Goal: Information Seeking & Learning: Learn about a topic

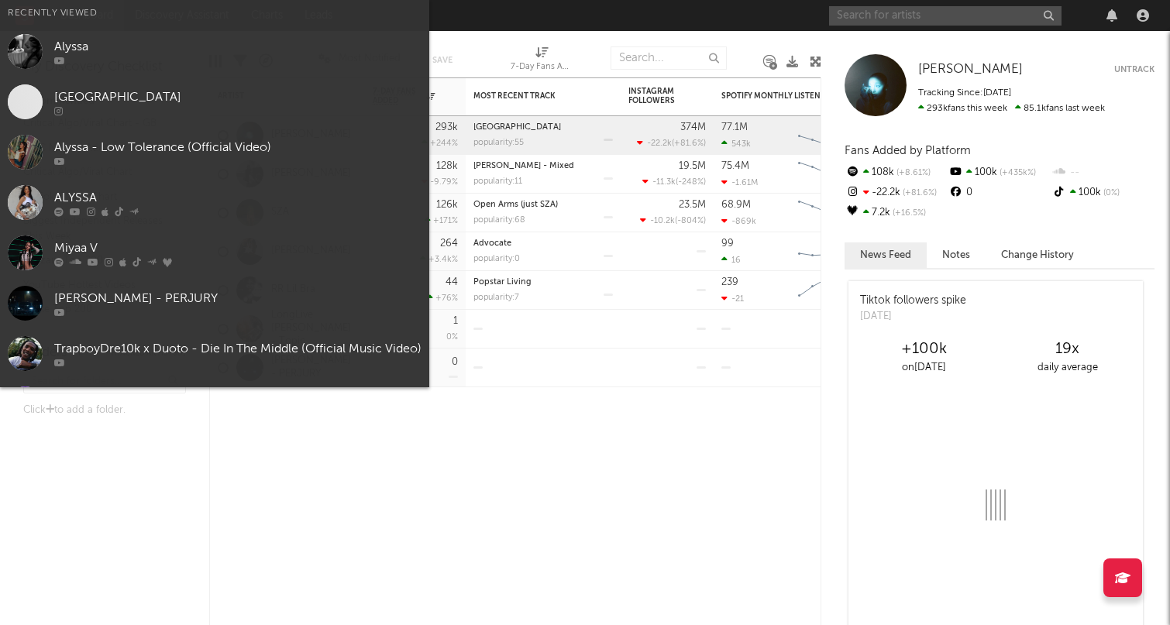
click at [975, 16] on input "text" at bounding box center [945, 15] width 233 height 19
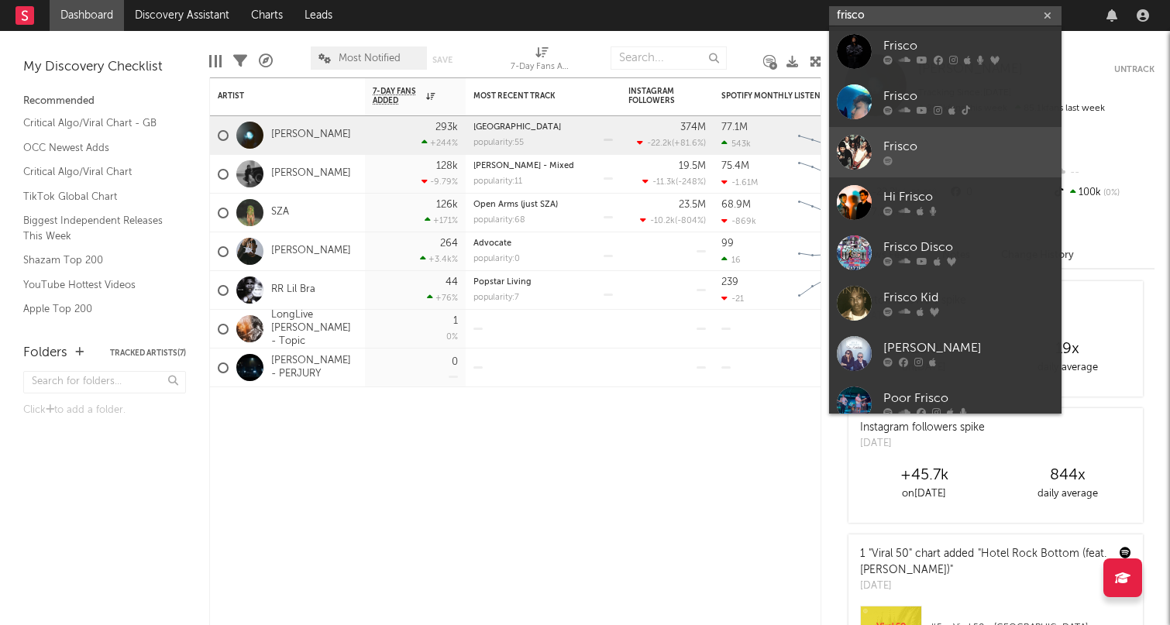
type input "frisco"
click at [915, 143] on div "Frisco" at bounding box center [969, 147] width 171 height 19
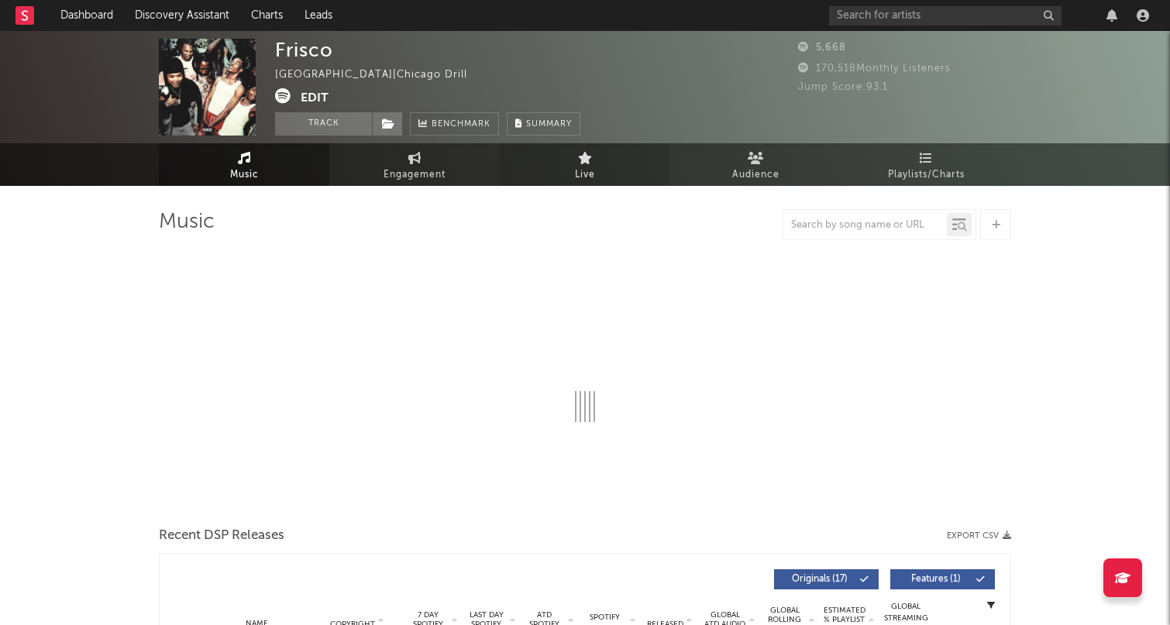
select select "6m"
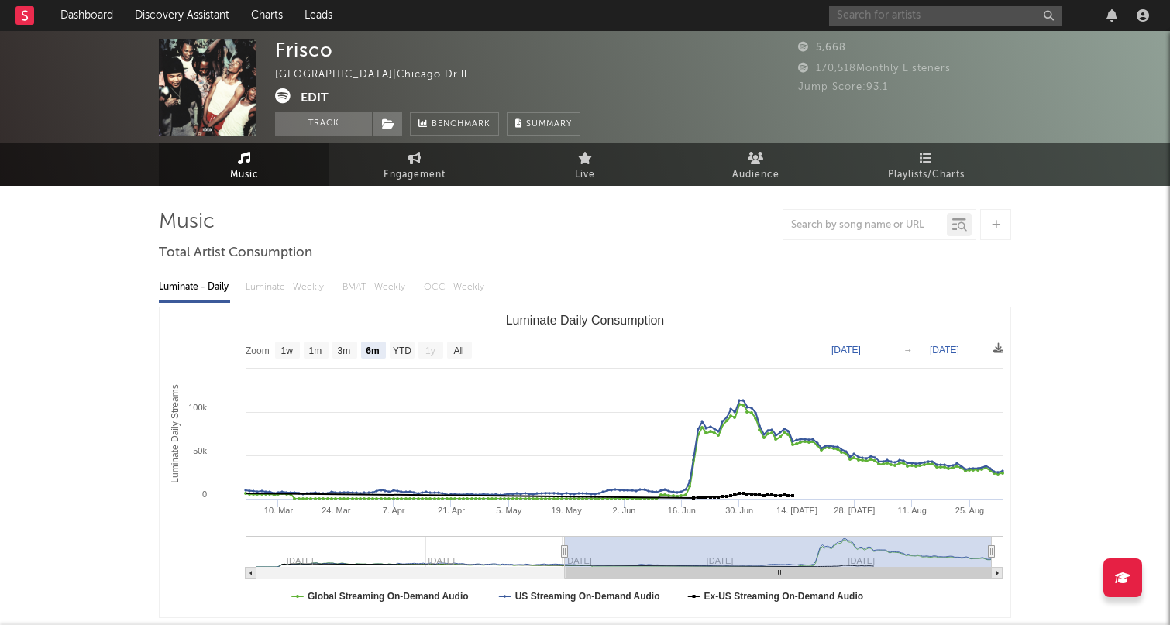
click at [871, 17] on input "text" at bounding box center [945, 15] width 233 height 19
click at [933, 20] on input "text" at bounding box center [945, 15] width 233 height 19
click at [881, 10] on input "text" at bounding box center [945, 15] width 233 height 19
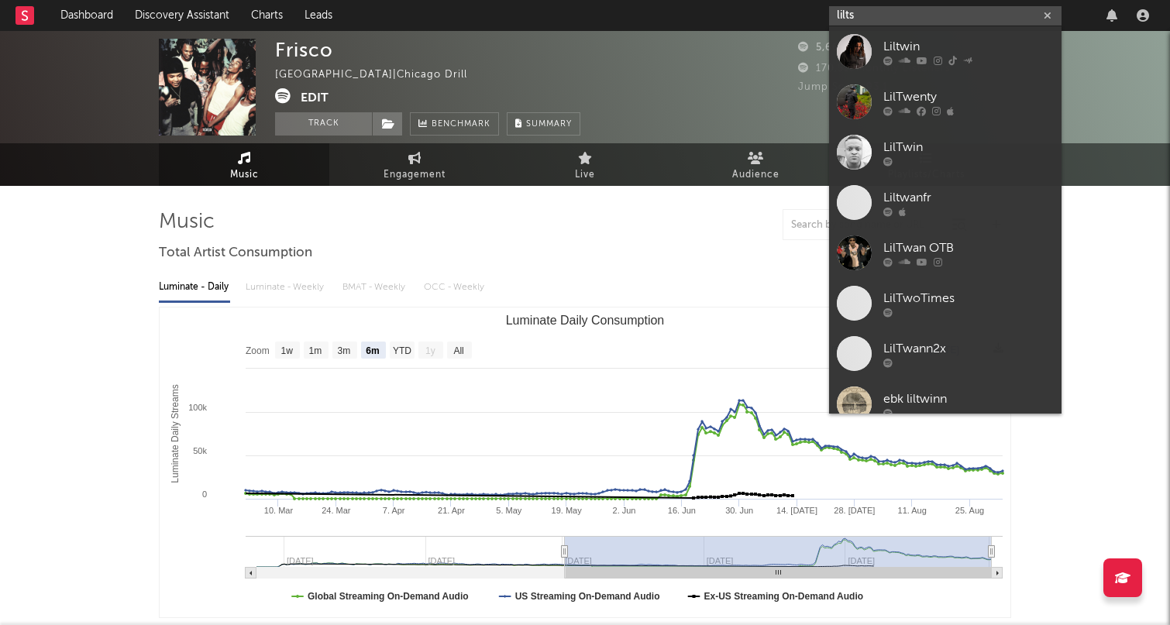
type input "lilts"
drag, startPoint x: 881, startPoint y: 10, endPoint x: 939, endPoint y: 49, distance: 69.2
click at [939, 49] on div "Liltwin" at bounding box center [969, 46] width 171 height 19
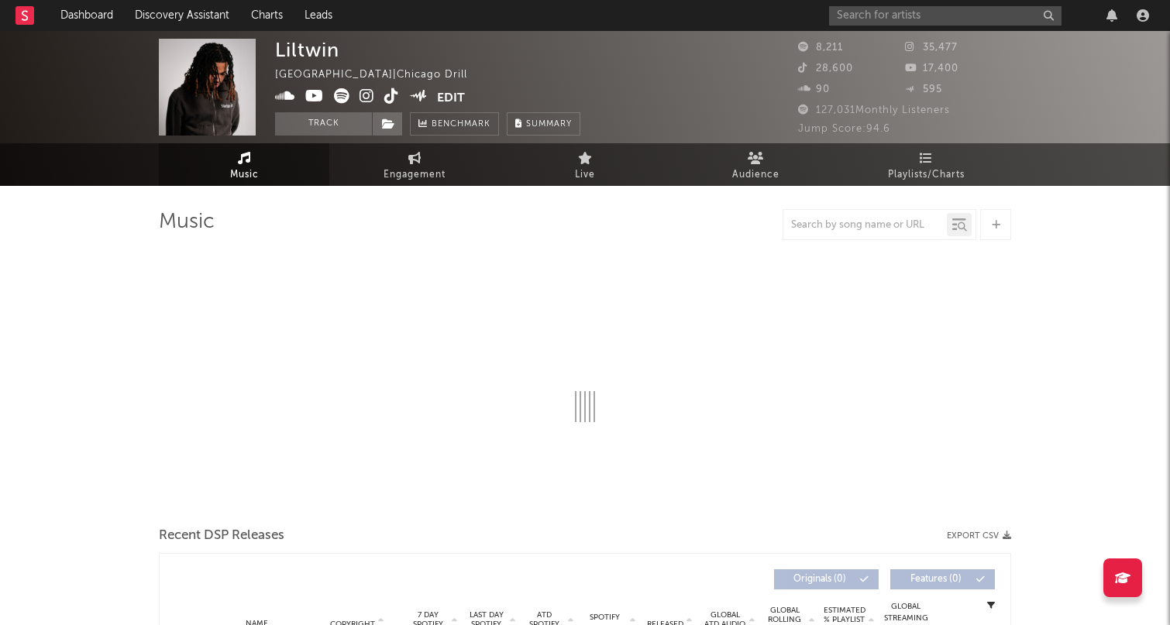
select select "6m"
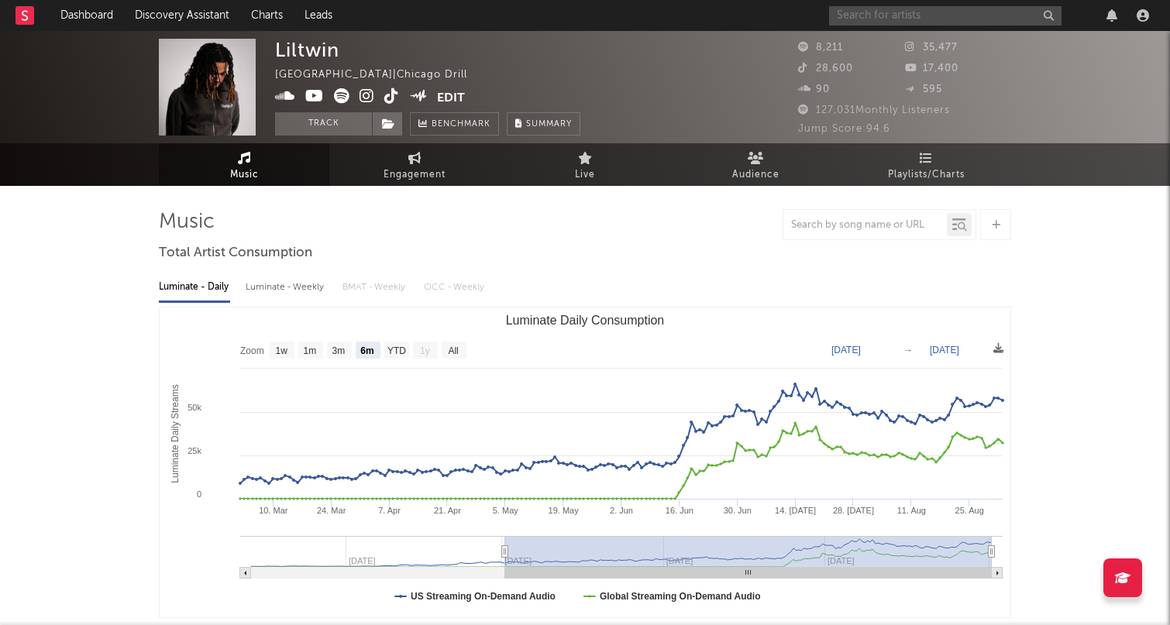
click at [949, 17] on input "text" at bounding box center [945, 15] width 233 height 19
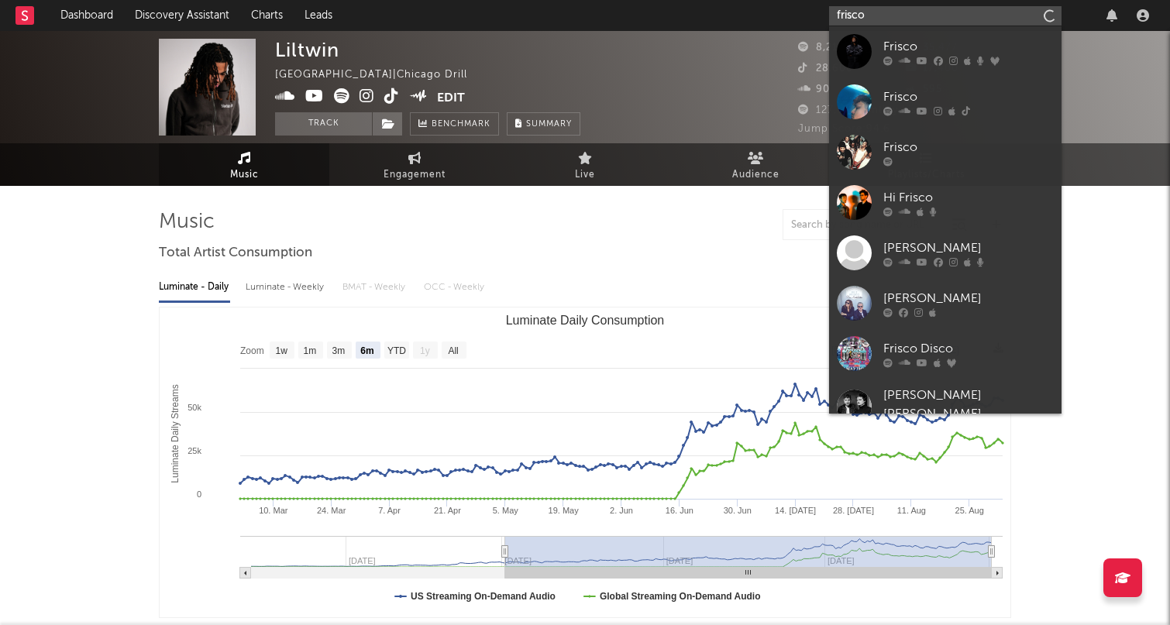
type input "frisco"
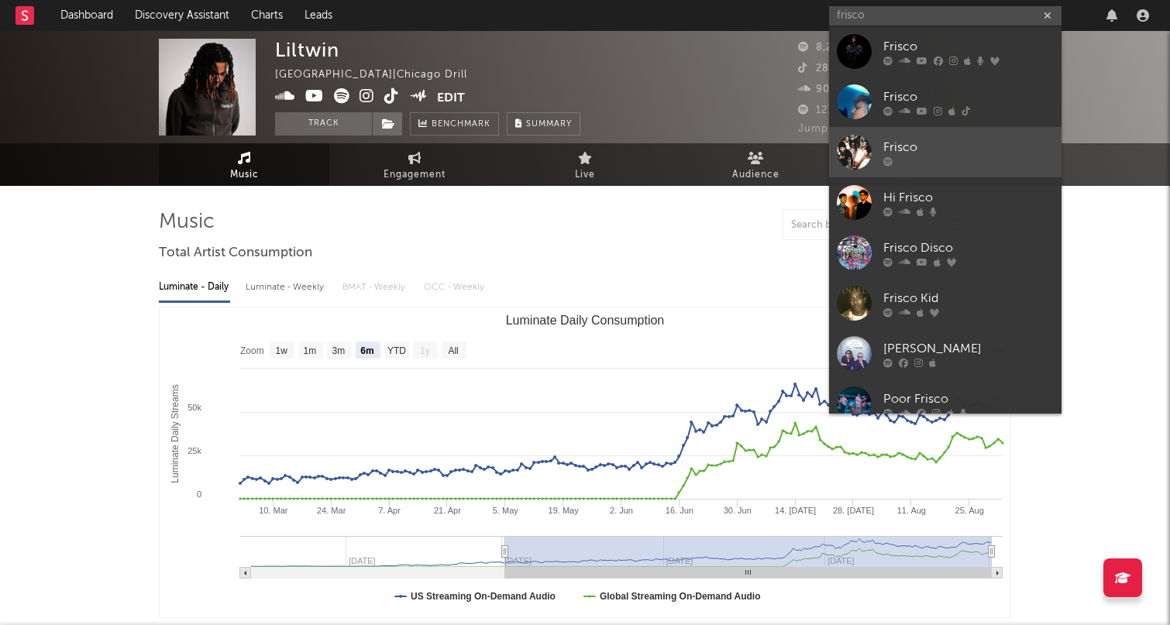
click at [992, 151] on div "Frisco" at bounding box center [969, 147] width 171 height 19
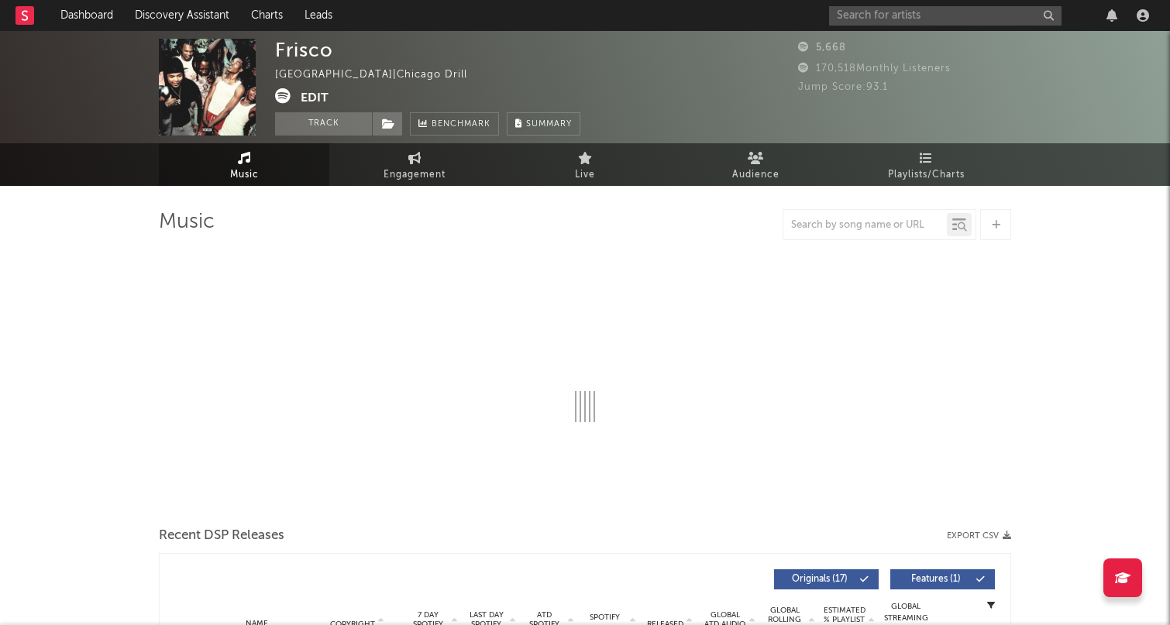
select select "6m"
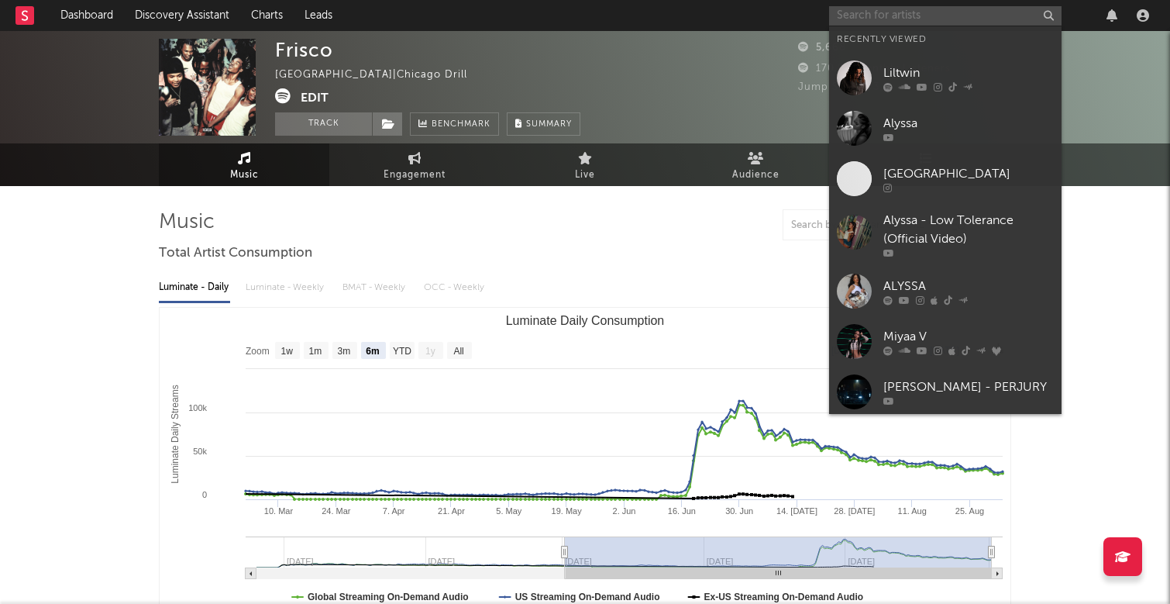
click at [910, 13] on input "text" at bounding box center [945, 15] width 233 height 19
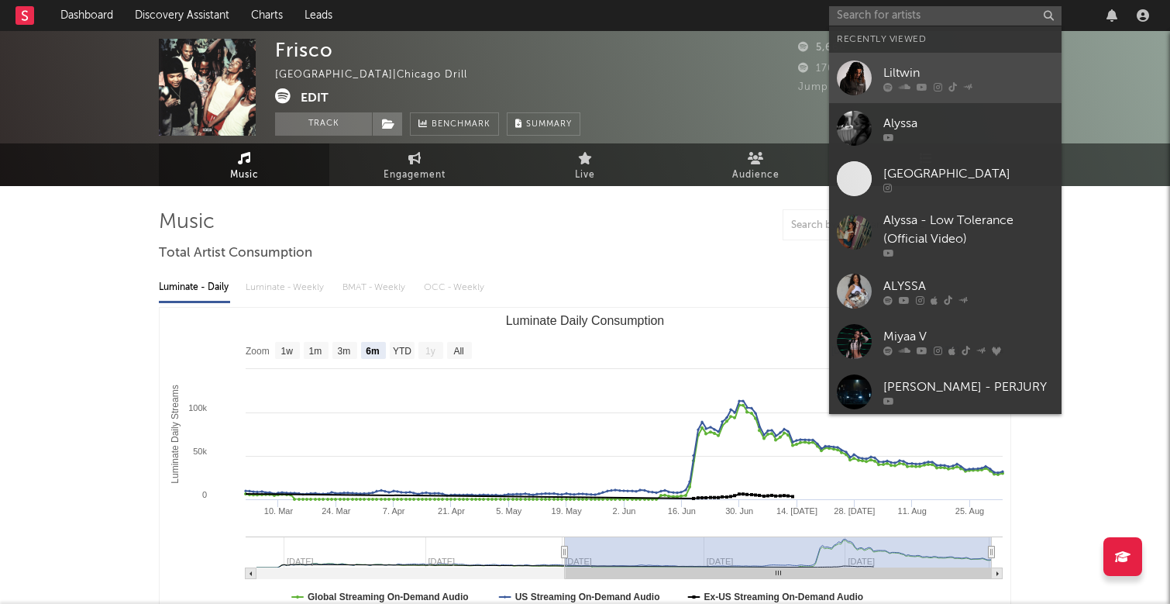
click at [967, 72] on div "Liltwin" at bounding box center [969, 73] width 171 height 19
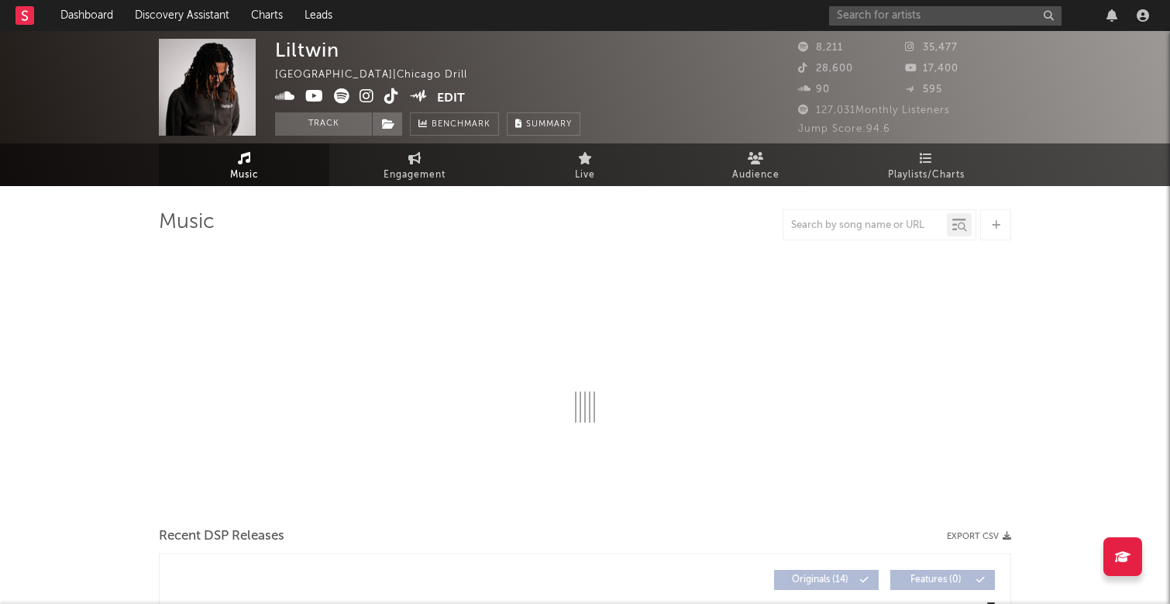
select select "6m"
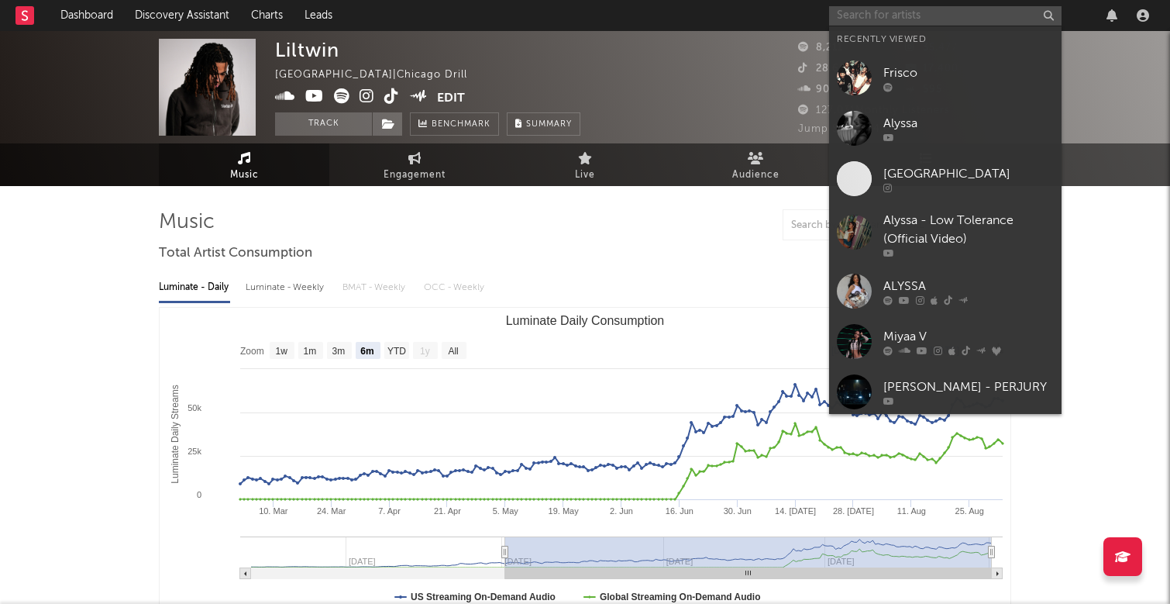
click at [917, 19] on input "text" at bounding box center [945, 15] width 233 height 19
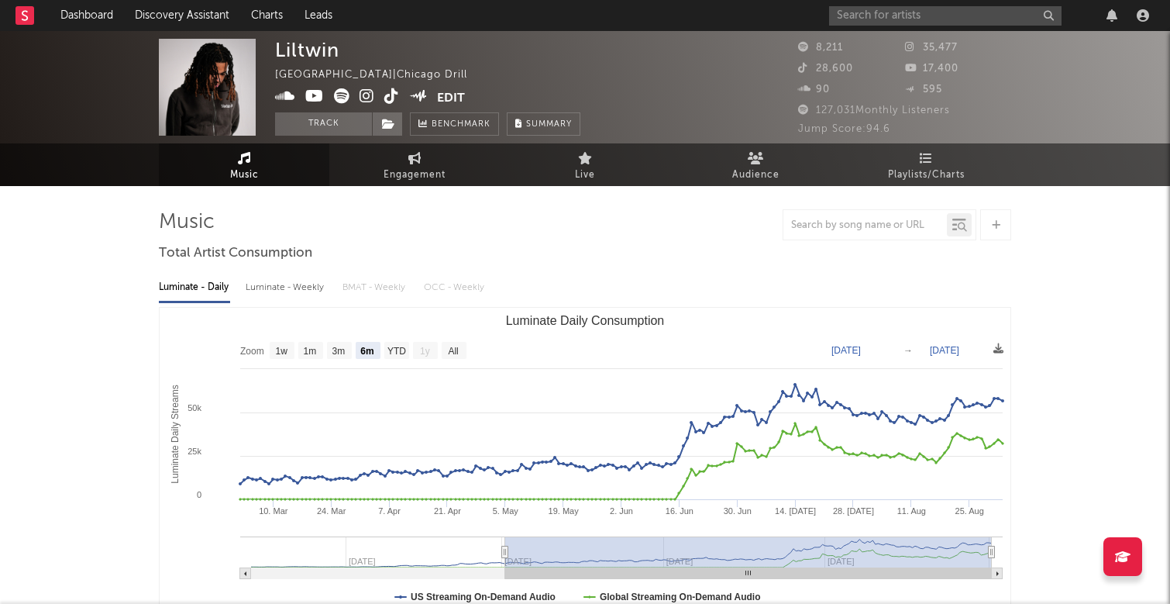
click at [753, 54] on div "Liltwin [GEOGRAPHIC_DATA] | Chicago Drill Edit Track Benchmark Summary" at bounding box center [527, 87] width 504 height 97
click at [908, 18] on input "text" at bounding box center [945, 15] width 233 height 19
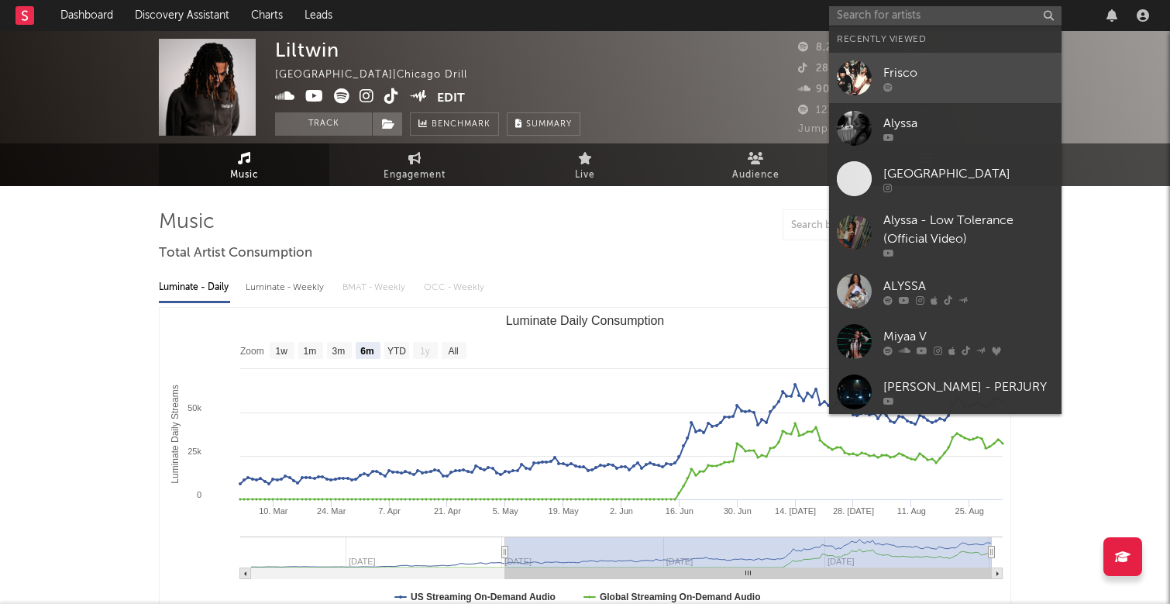
click at [919, 74] on div "Frisco" at bounding box center [969, 73] width 171 height 19
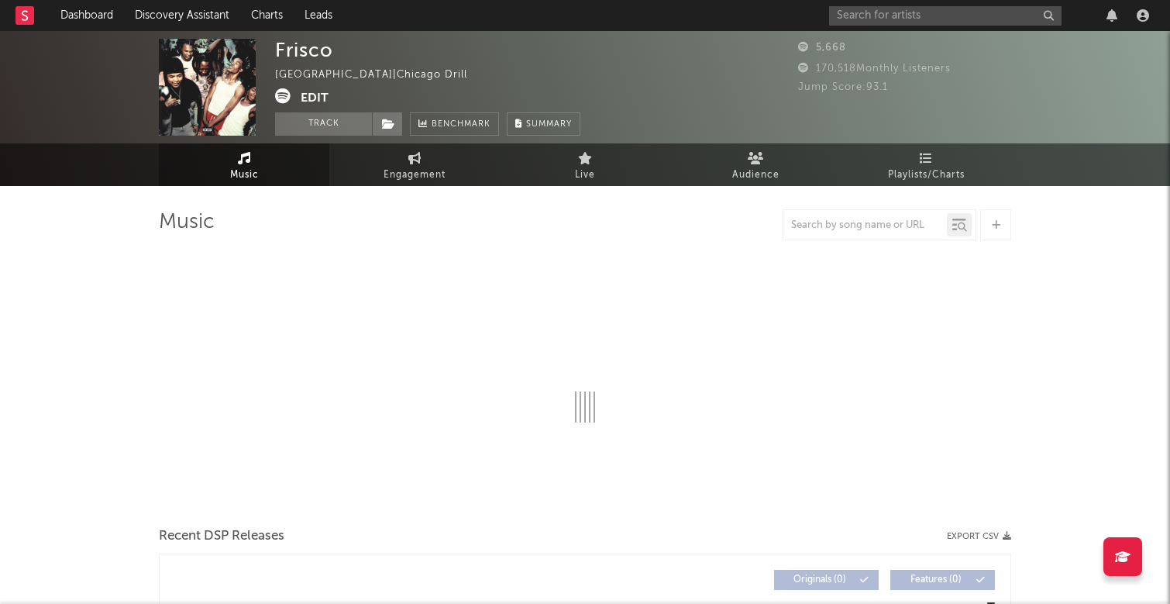
select select "6m"
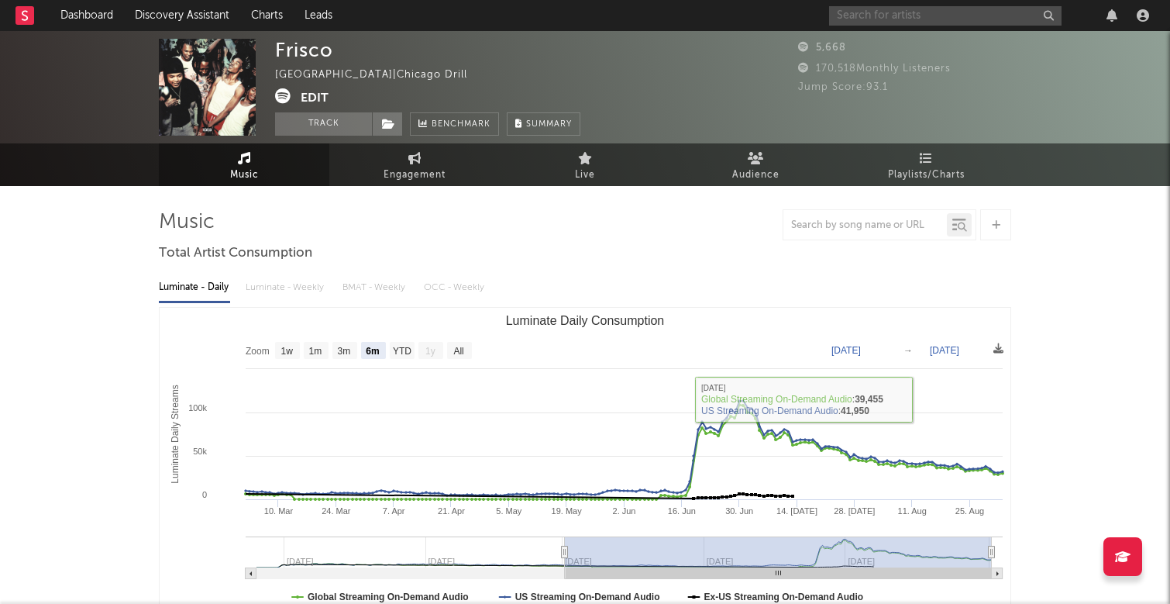
click at [904, 16] on input "text" at bounding box center [945, 15] width 233 height 19
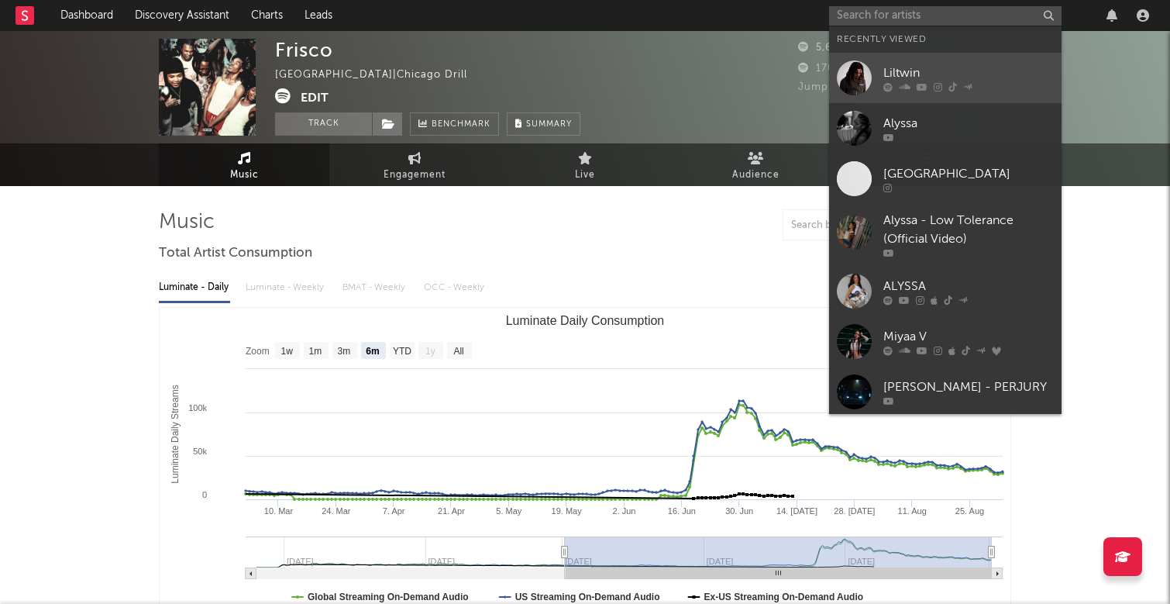
click at [905, 72] on div "Liltwin" at bounding box center [969, 73] width 171 height 19
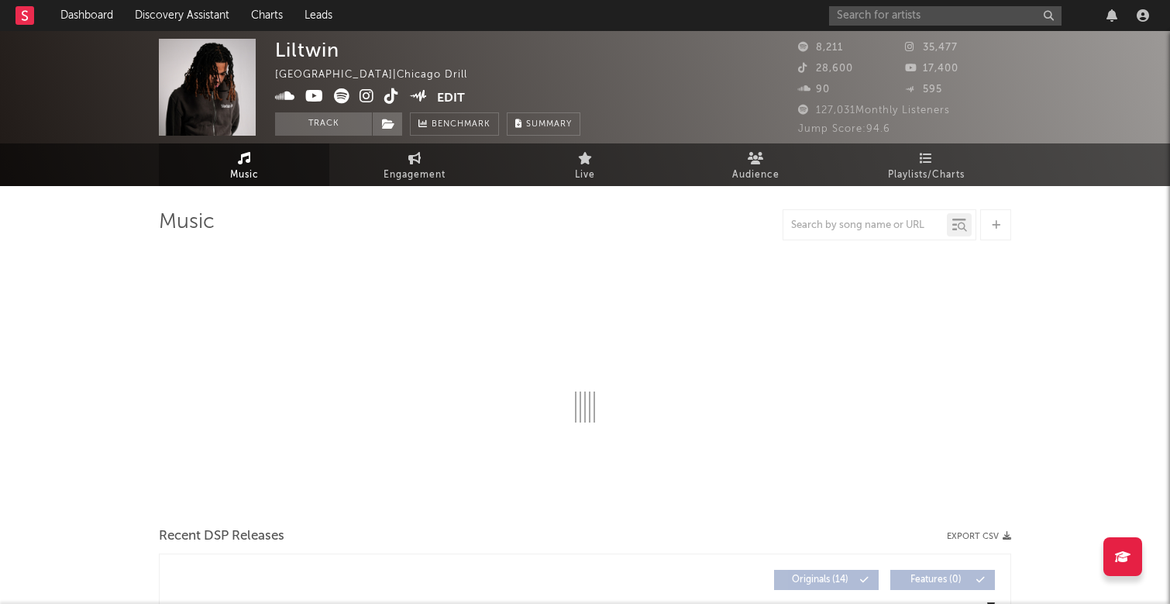
select select "6m"
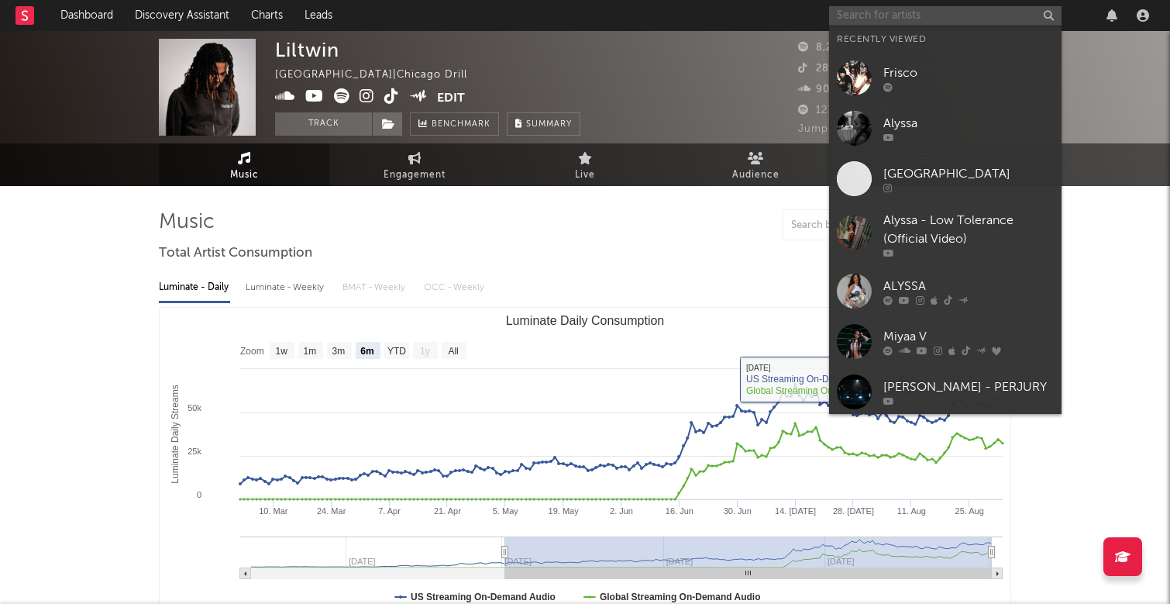
click at [875, 9] on input "text" at bounding box center [945, 15] width 233 height 19
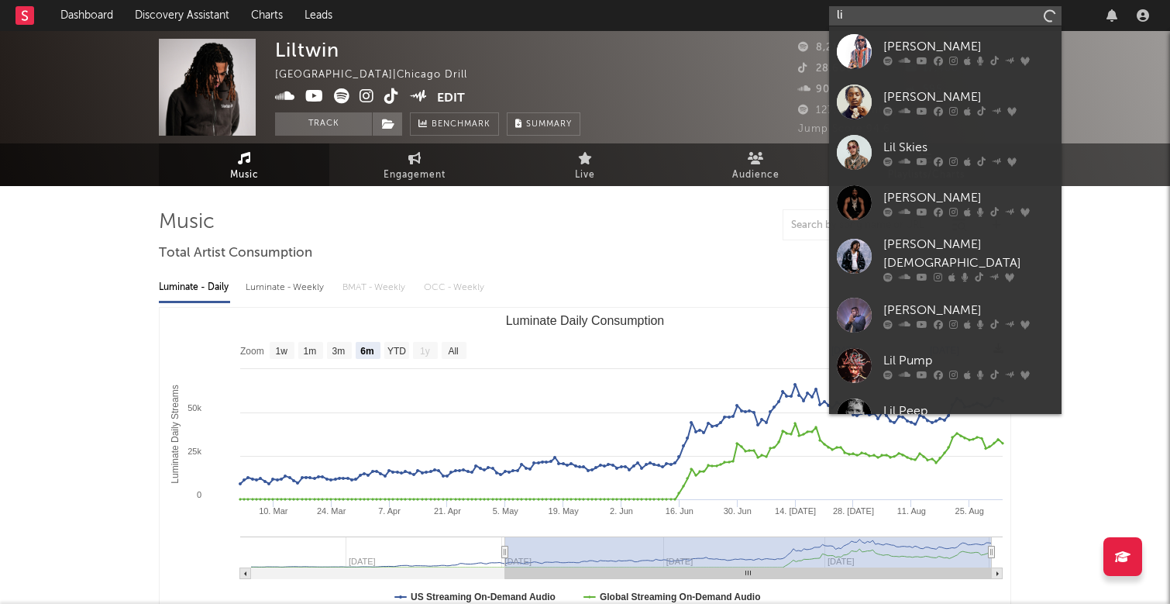
type input "l"
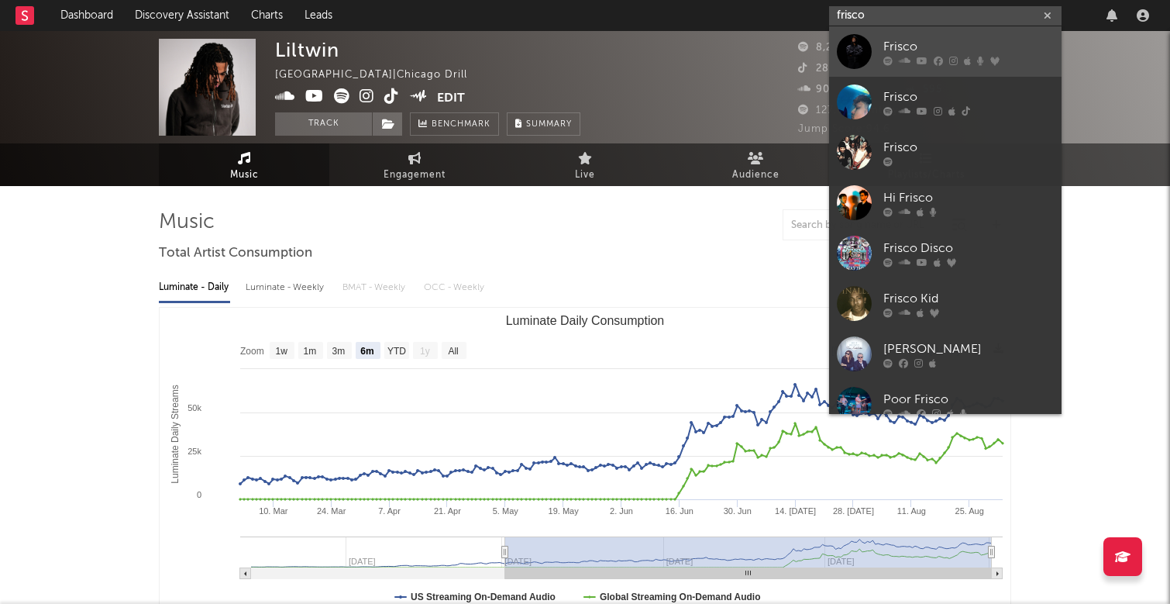
type input "frisco"
click at [939, 36] on link "Frisco" at bounding box center [945, 51] width 233 height 50
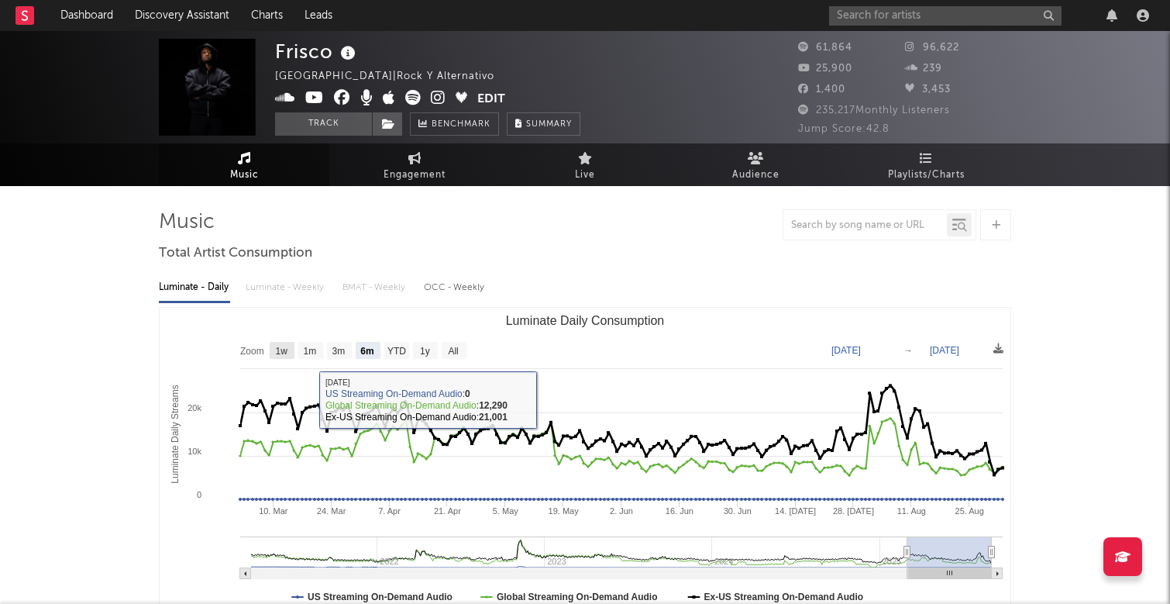
click at [280, 353] on text "1w" at bounding box center [282, 351] width 12 height 11
select select "1w"
type input "[DATE]"
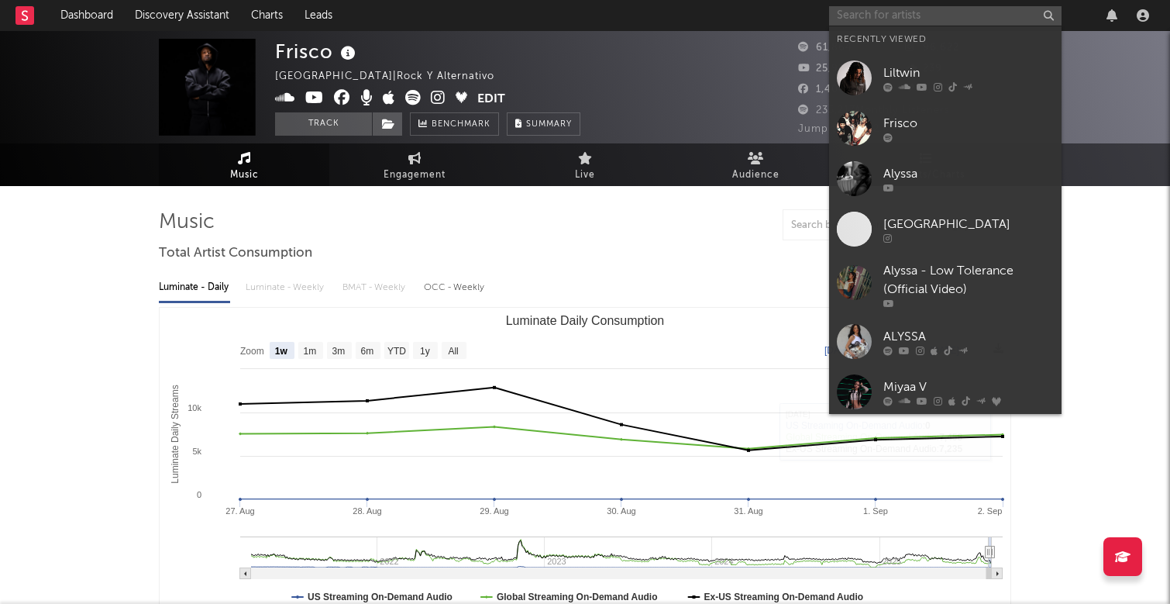
click at [905, 13] on input "text" at bounding box center [945, 15] width 233 height 19
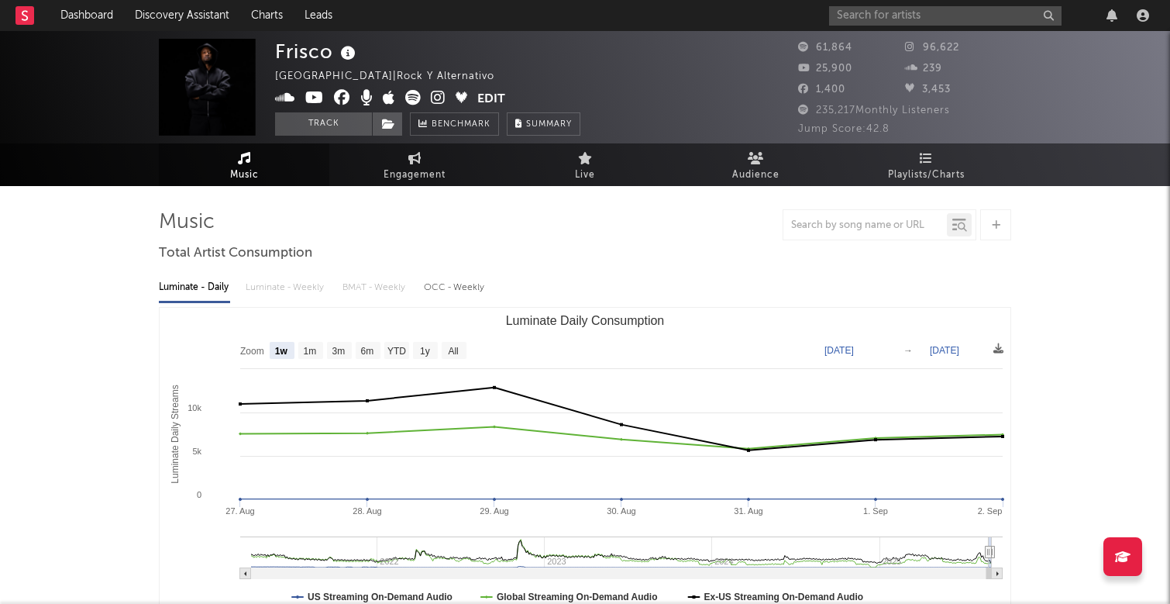
click at [934, 17] on input "text" at bounding box center [945, 15] width 233 height 19
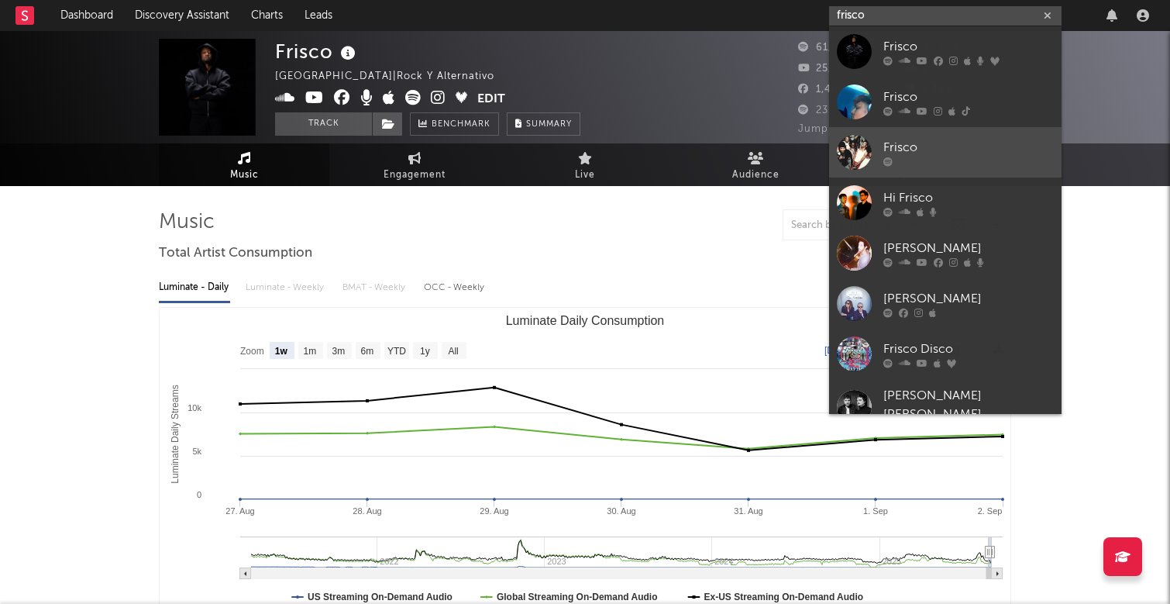
type input "frisco"
click at [901, 162] on div at bounding box center [969, 161] width 171 height 9
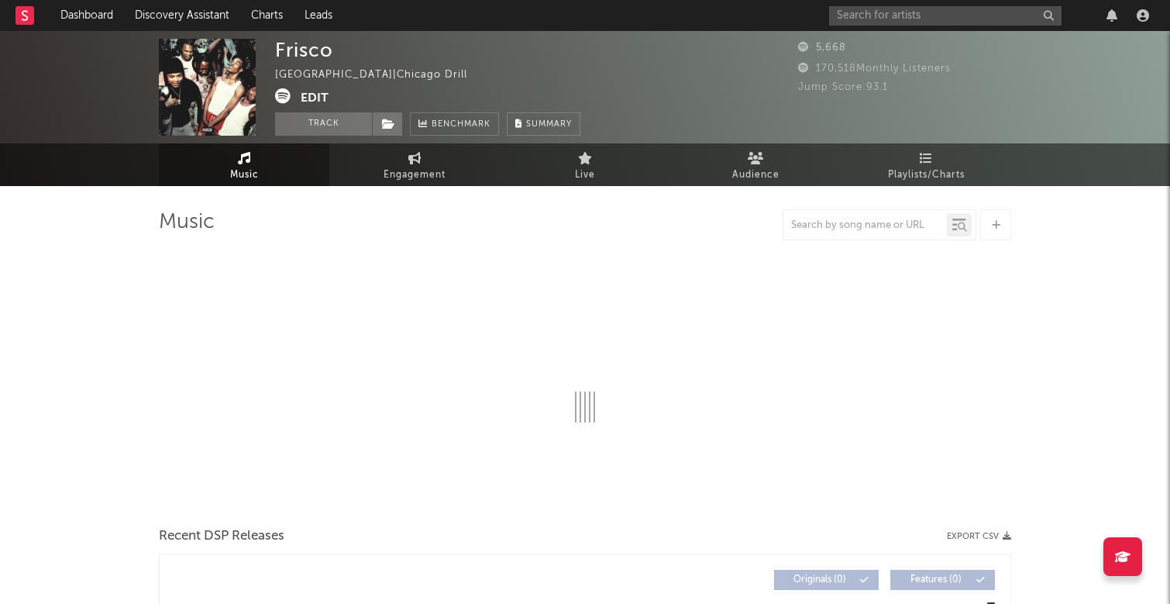
select select "6m"
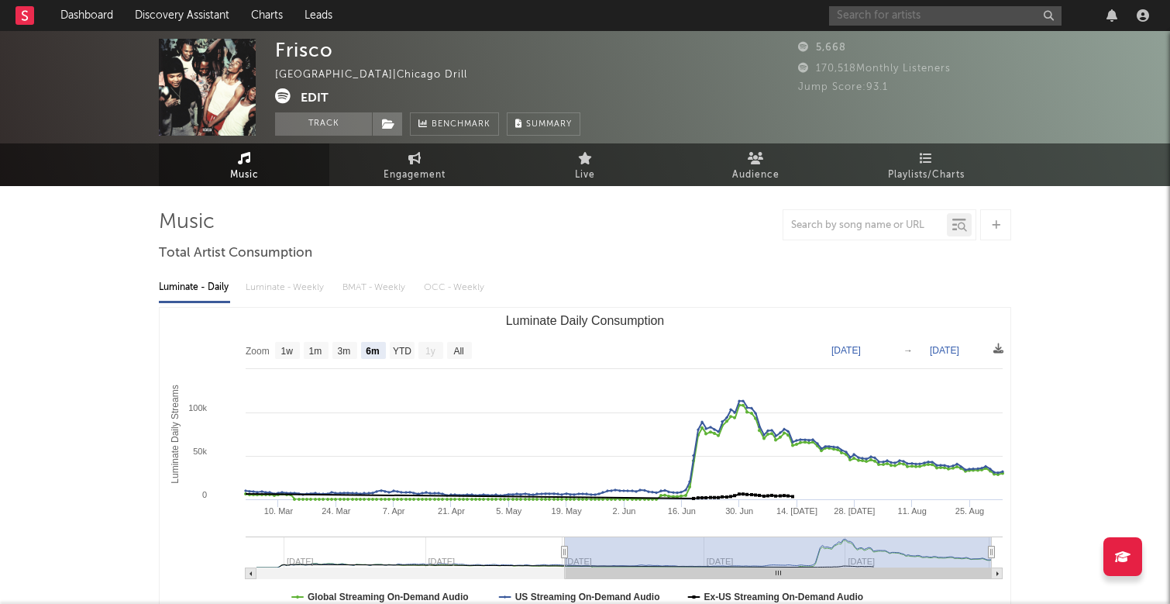
click at [883, 15] on input "text" at bounding box center [945, 15] width 233 height 19
type input "V"
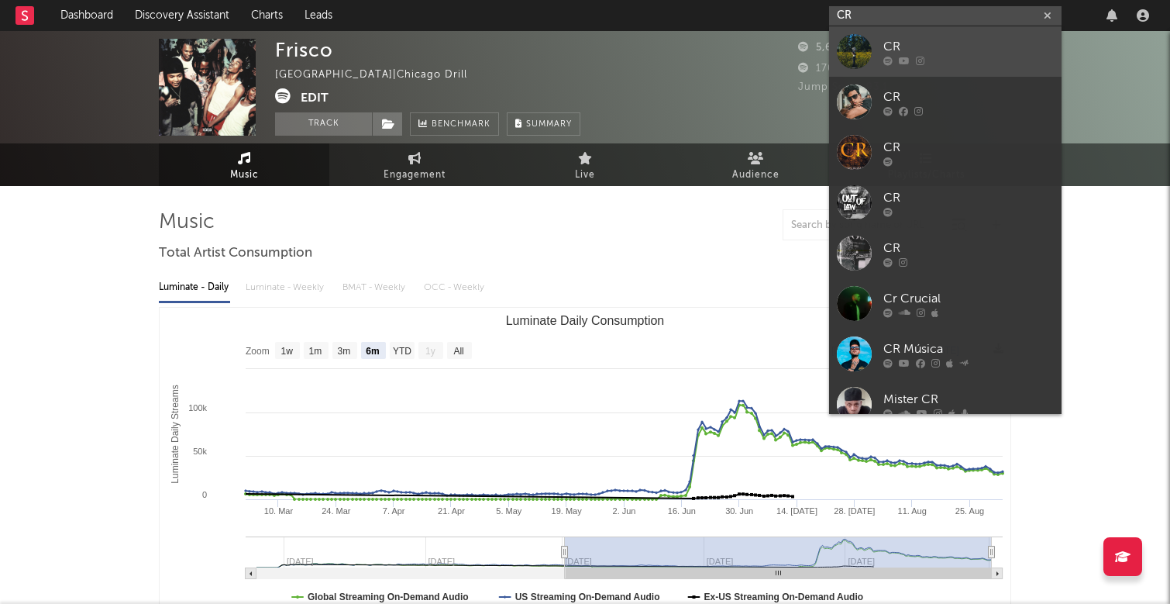
type input "CR"
click at [973, 63] on div at bounding box center [969, 60] width 171 height 9
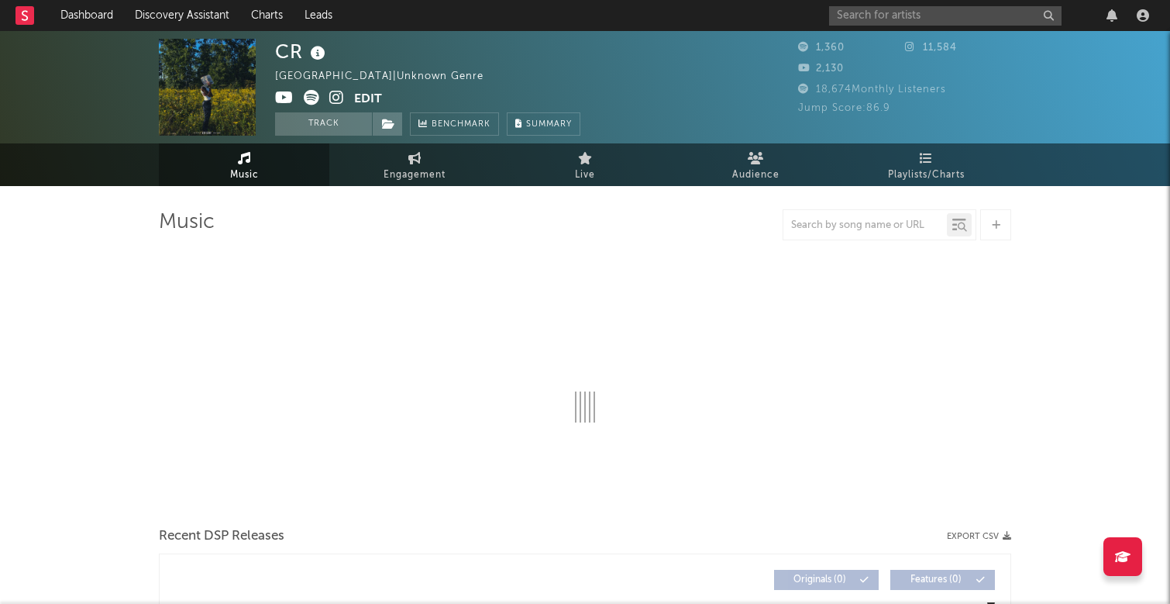
select select "6m"
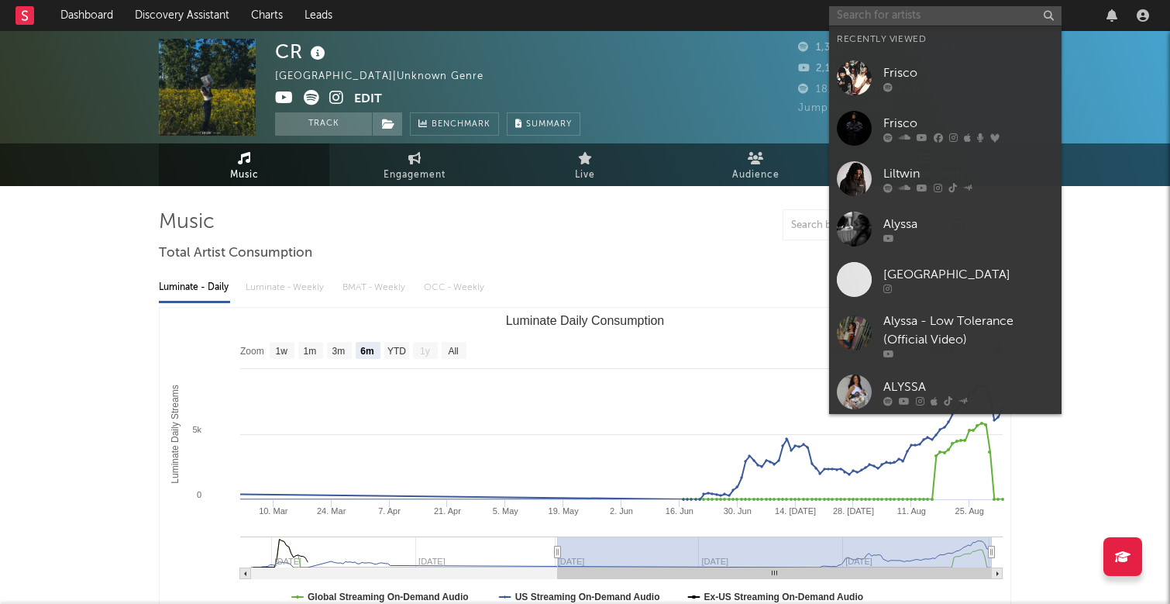
click at [855, 8] on input "text" at bounding box center [945, 15] width 233 height 19
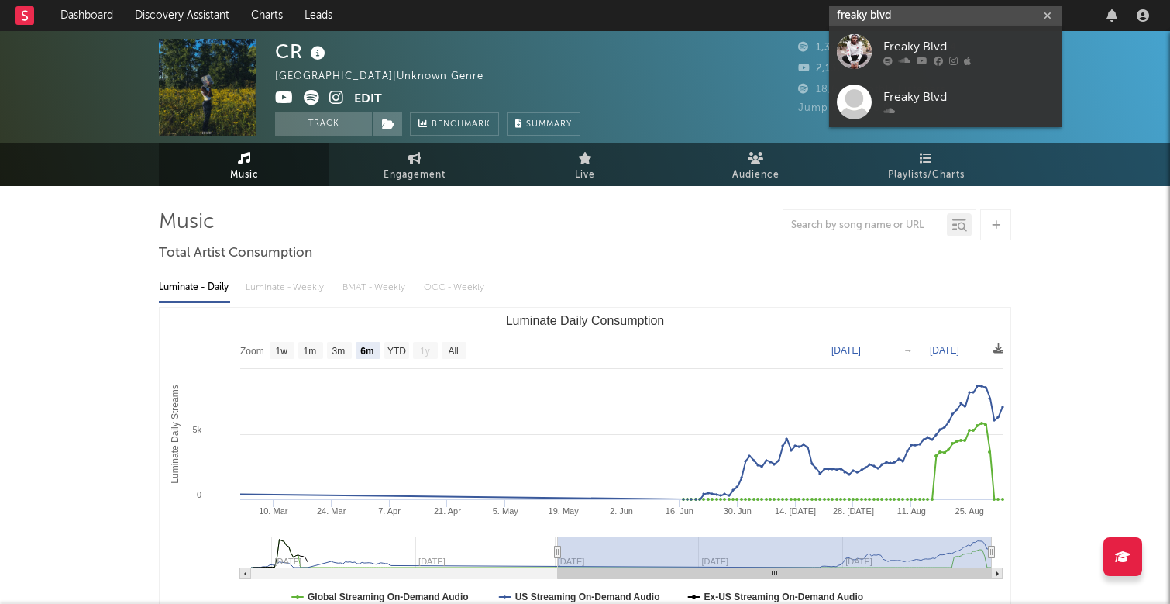
type input "freaky blvd"
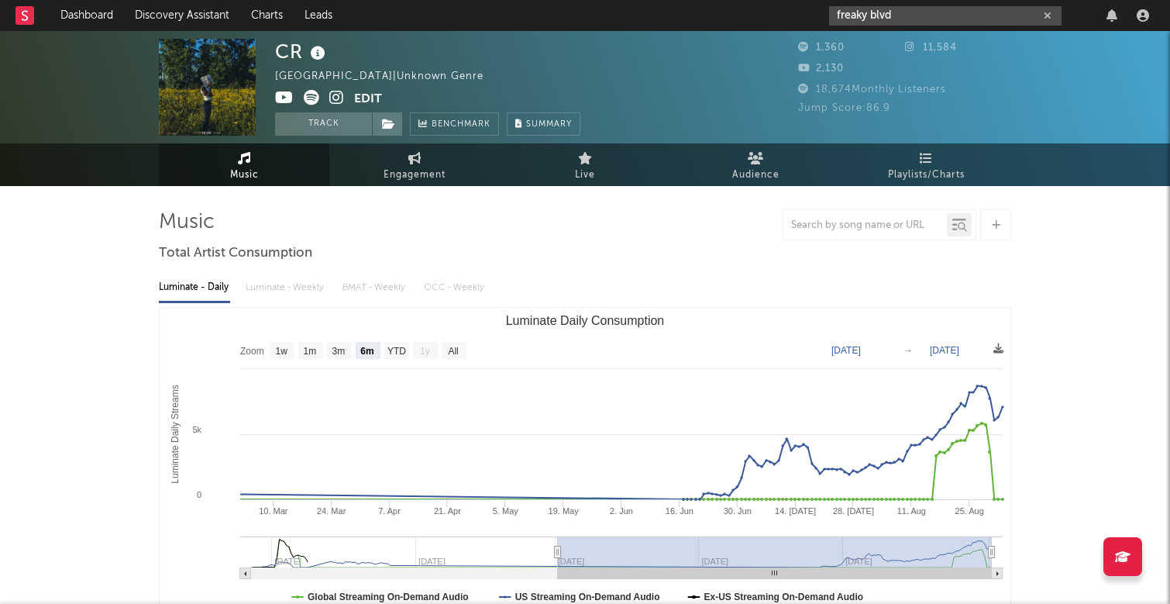
click at [932, 18] on input "freaky blvd" at bounding box center [945, 15] width 233 height 19
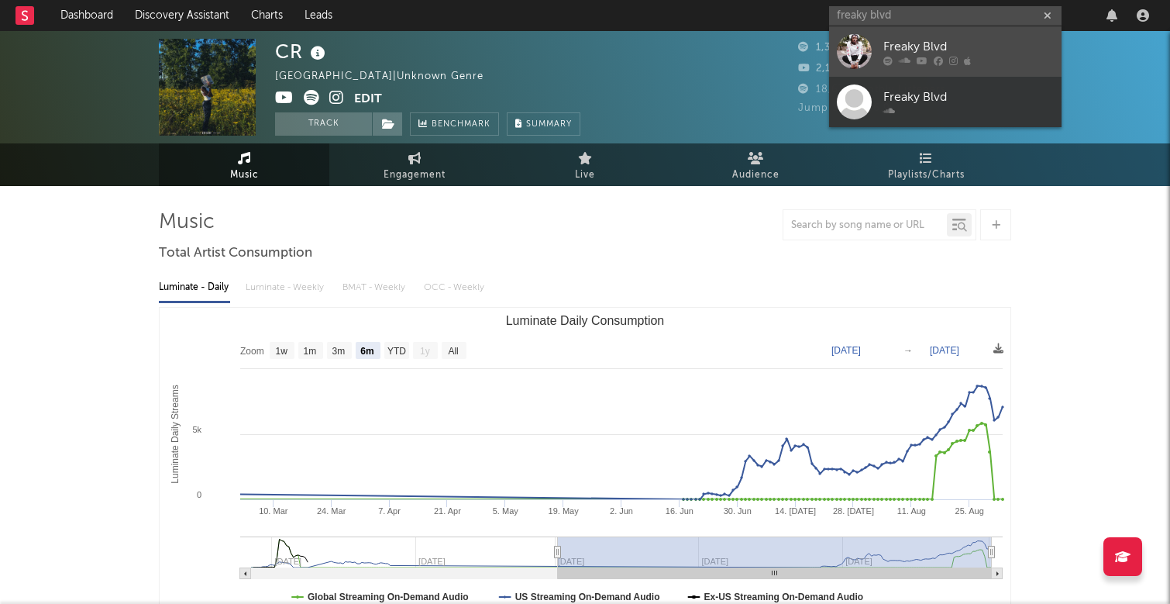
click at [953, 40] on div "Freaky Blvd" at bounding box center [969, 46] width 171 height 19
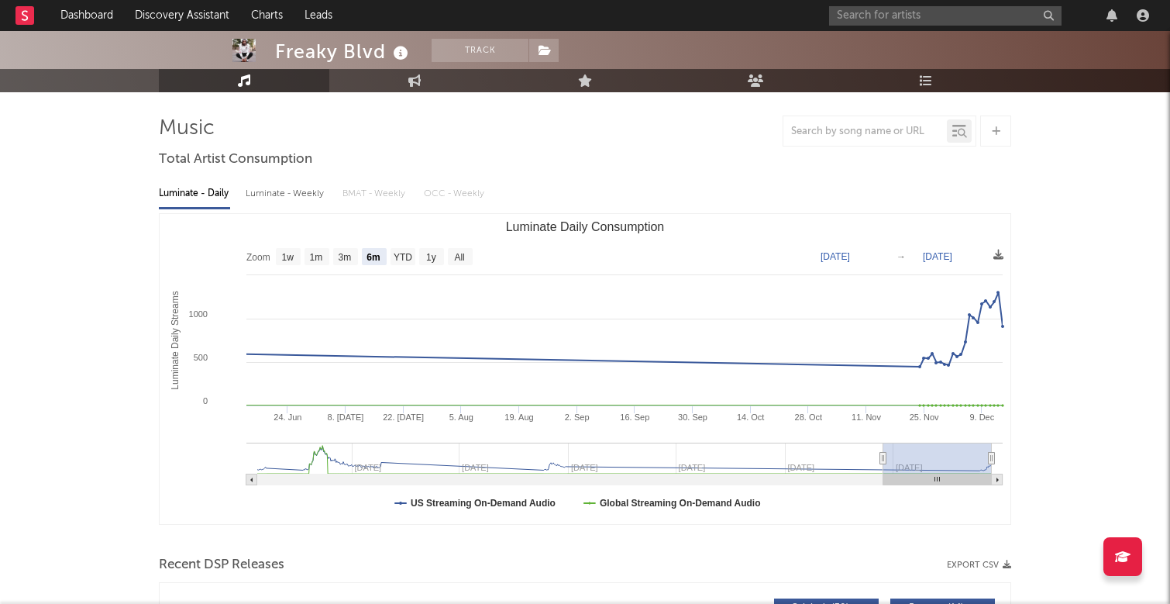
scroll to position [91, 0]
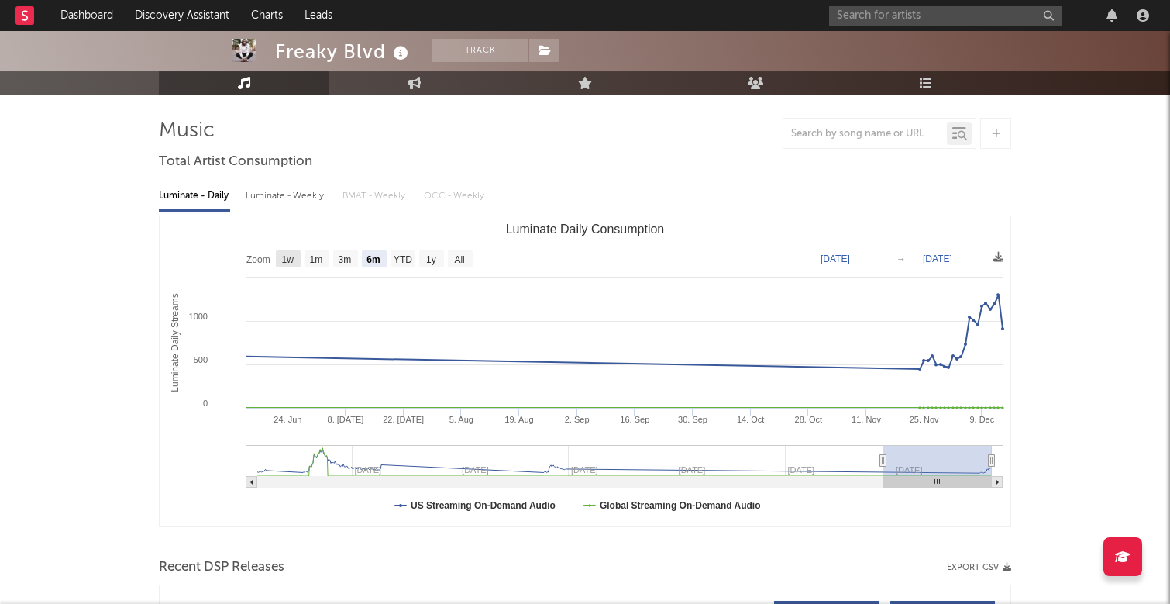
click at [286, 264] on text "1w" at bounding box center [288, 259] width 12 height 11
select select "1w"
type input "[DATE]"
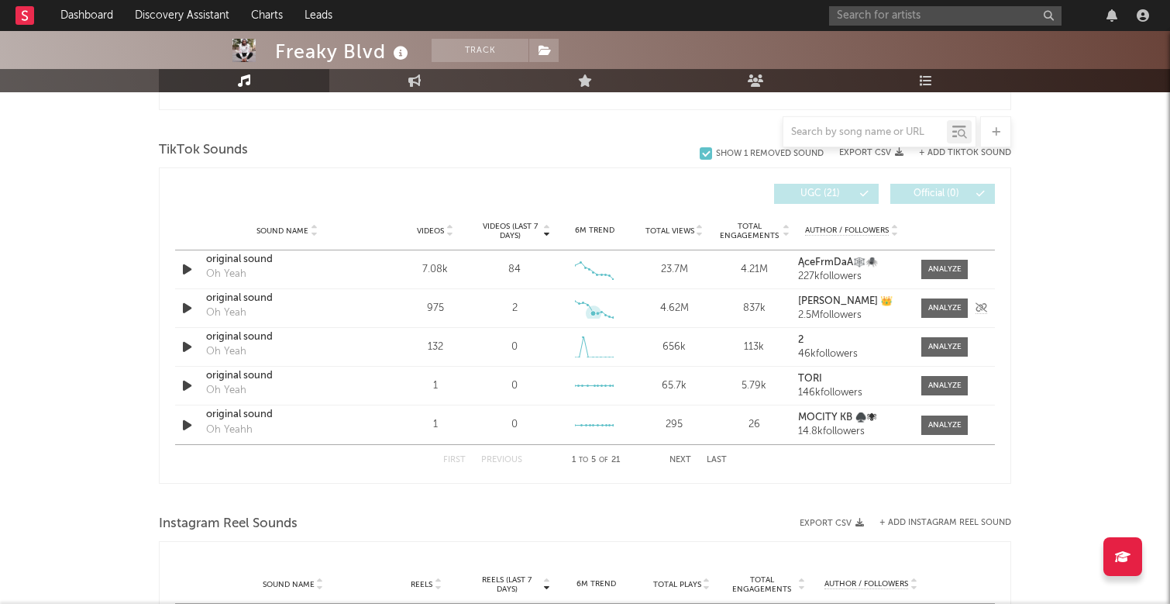
scroll to position [994, 0]
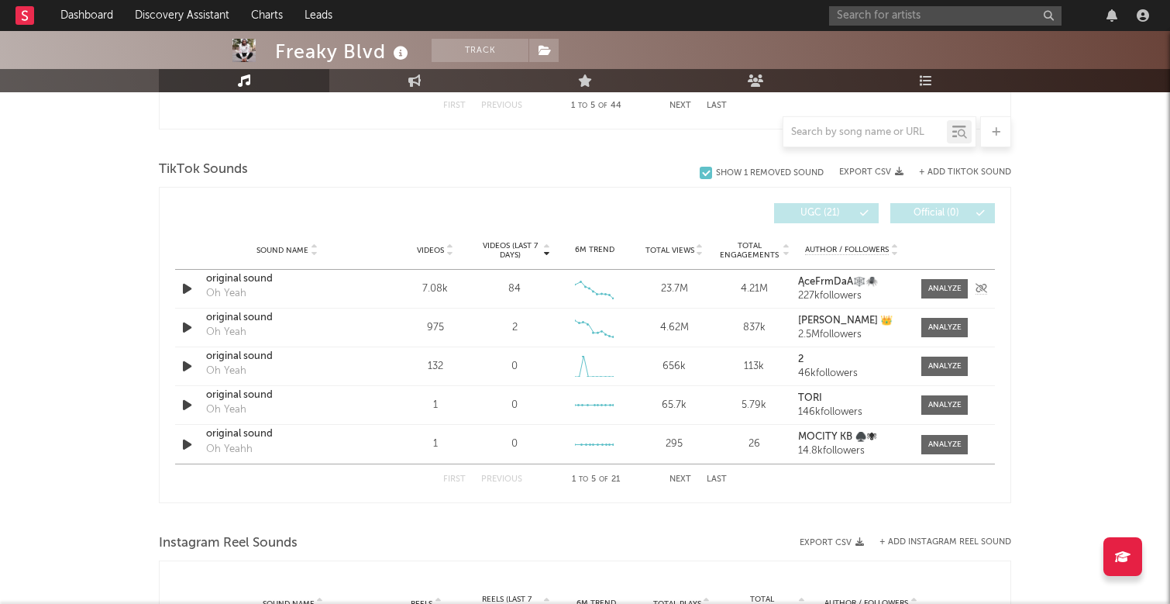
click at [189, 292] on icon "button" at bounding box center [187, 288] width 16 height 19
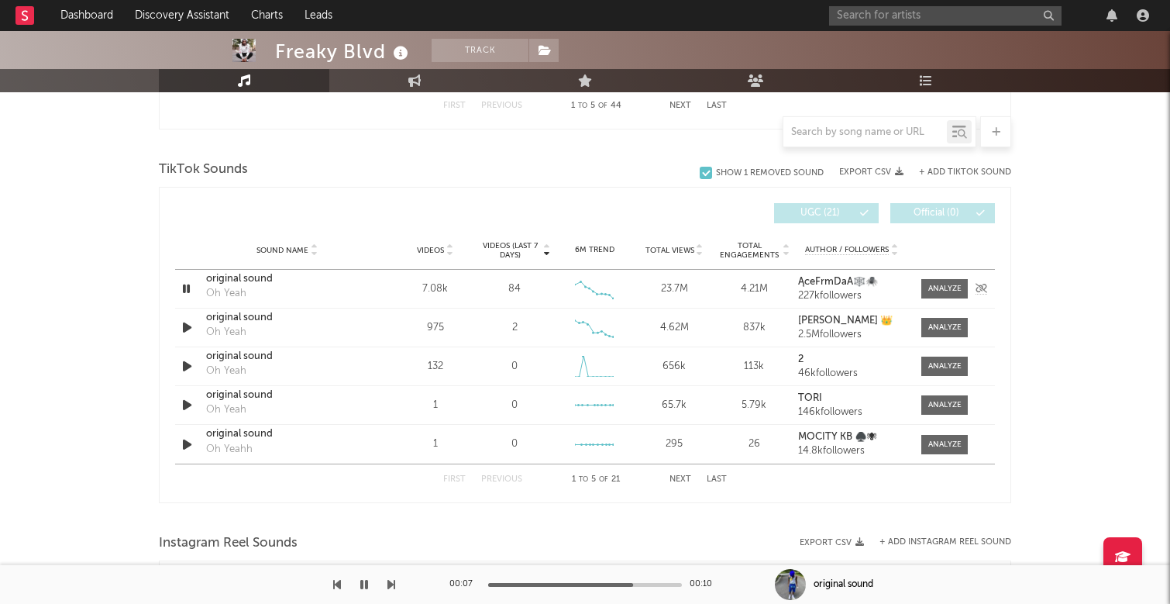
click at [190, 288] on icon "button" at bounding box center [186, 288] width 15 height 19
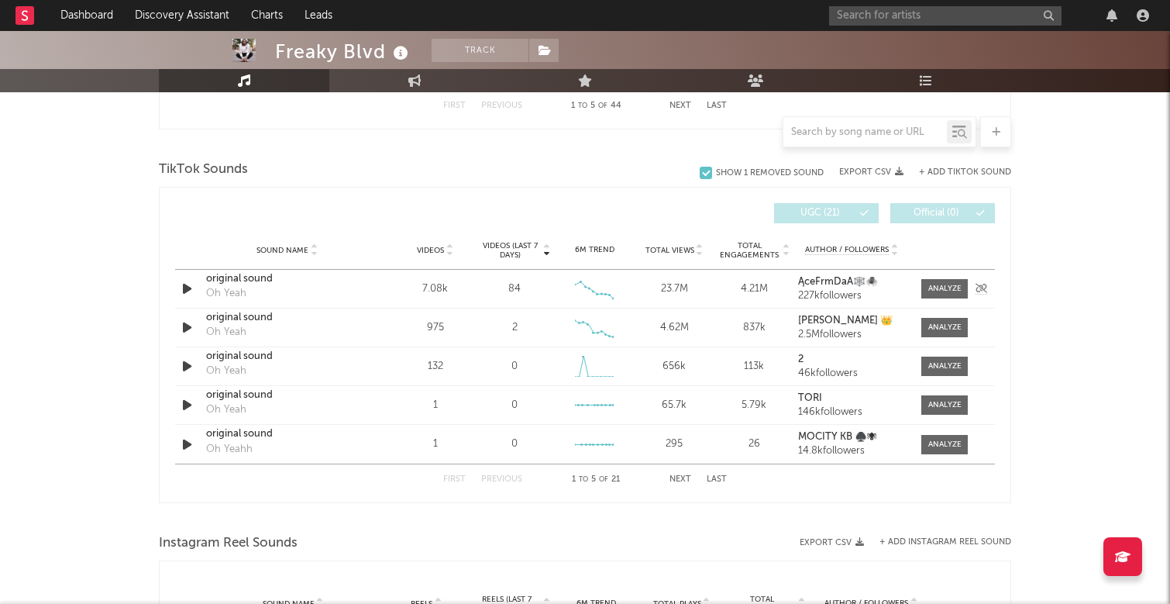
click at [250, 282] on div "original sound" at bounding box center [287, 279] width 162 height 16
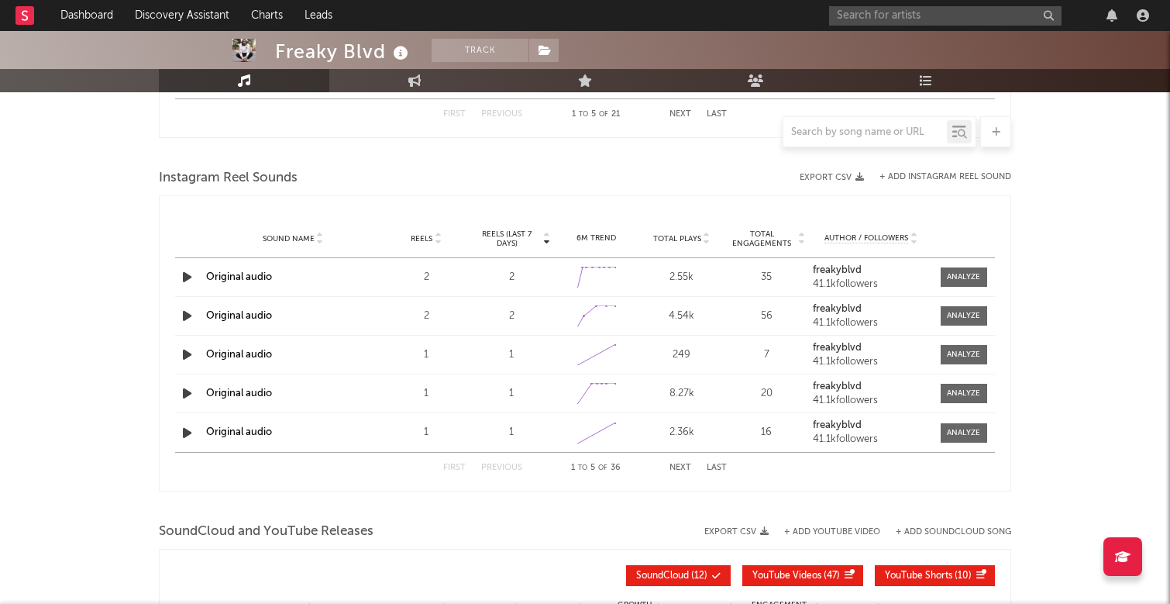
scroll to position [1353, 0]
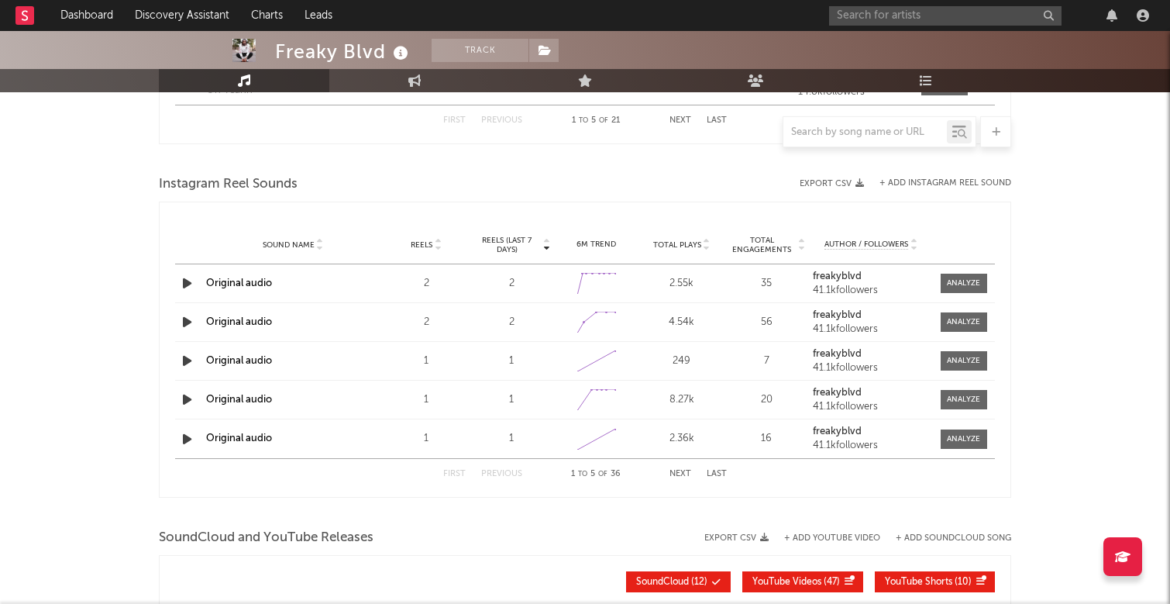
click at [194, 280] on icon "button" at bounding box center [187, 283] width 16 height 19
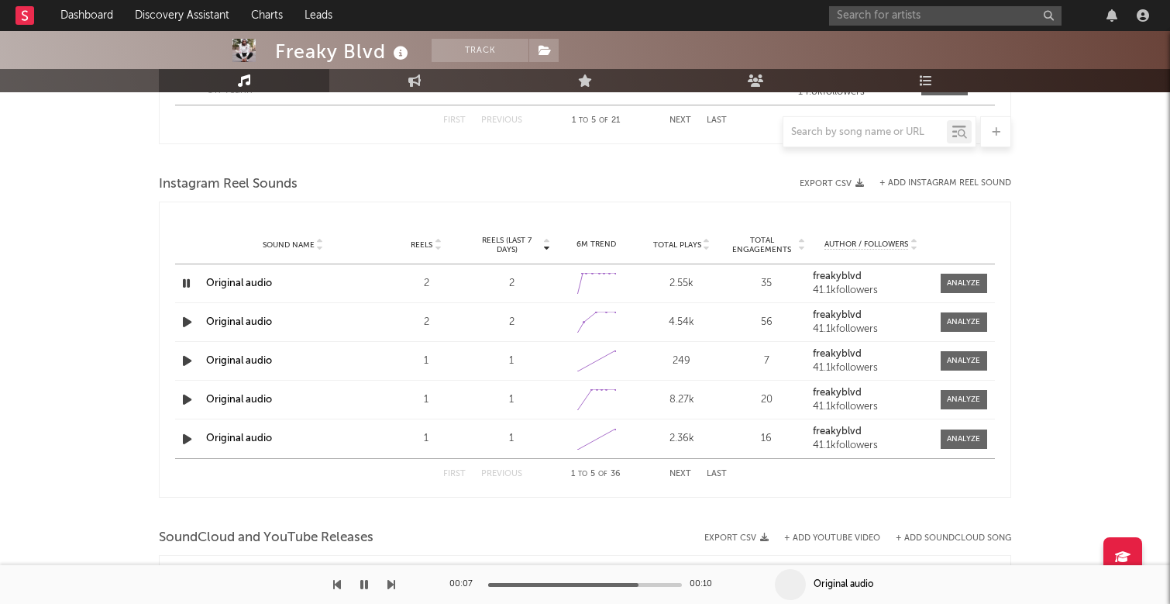
click at [189, 283] on icon "button" at bounding box center [186, 283] width 15 height 19
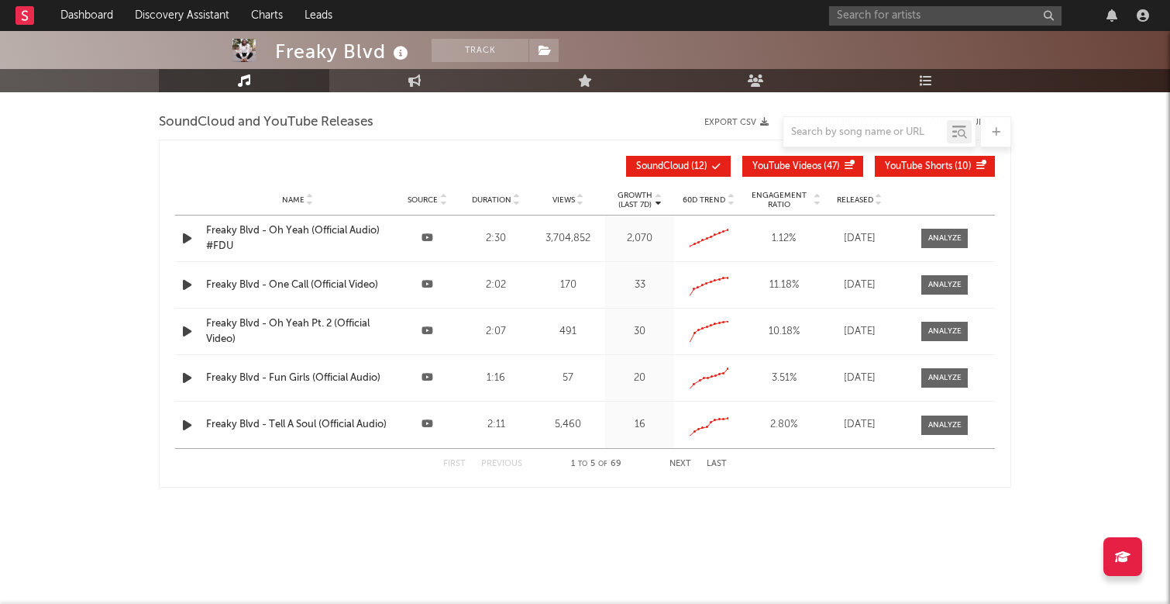
scroll to position [1769, 0]
